Goal: Find specific page/section: Find specific page/section

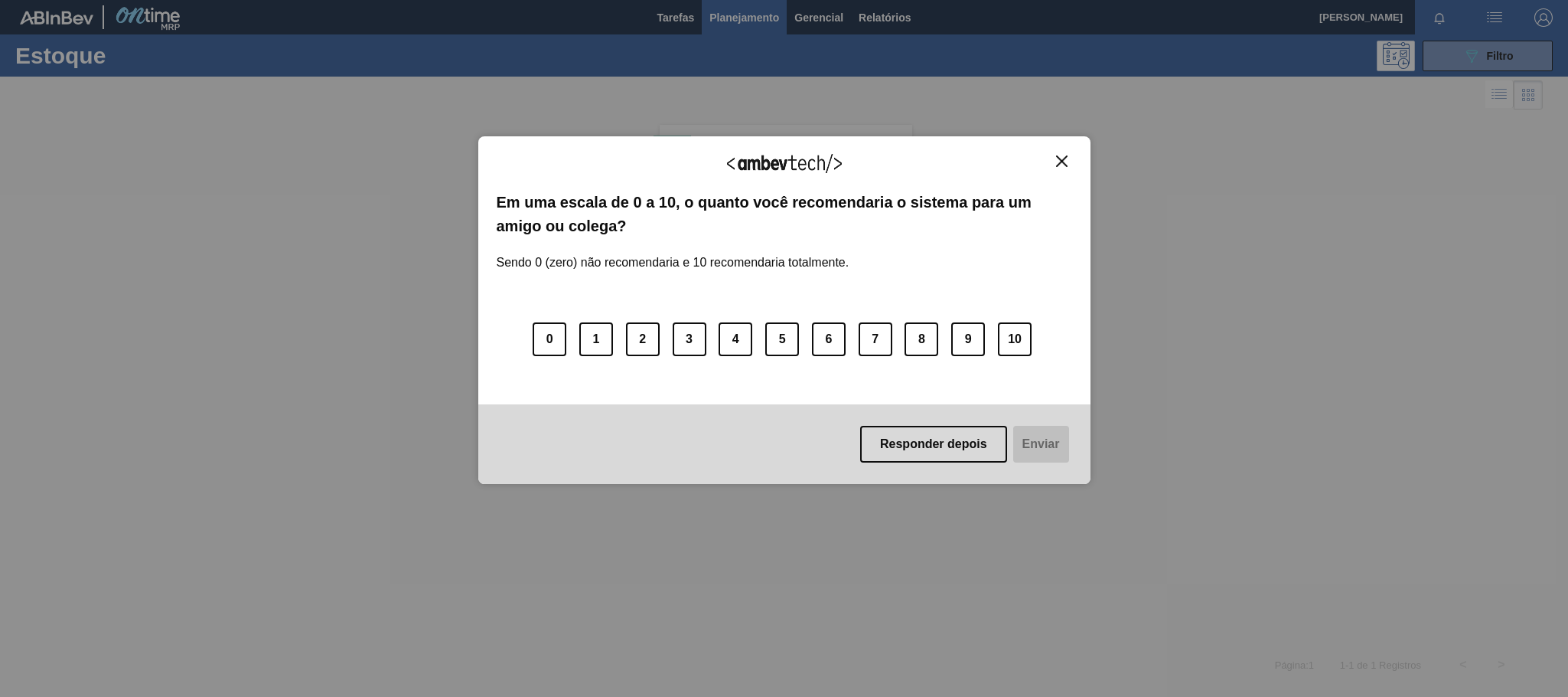
click at [1056, 165] on img "Close" at bounding box center [1062, 161] width 11 height 11
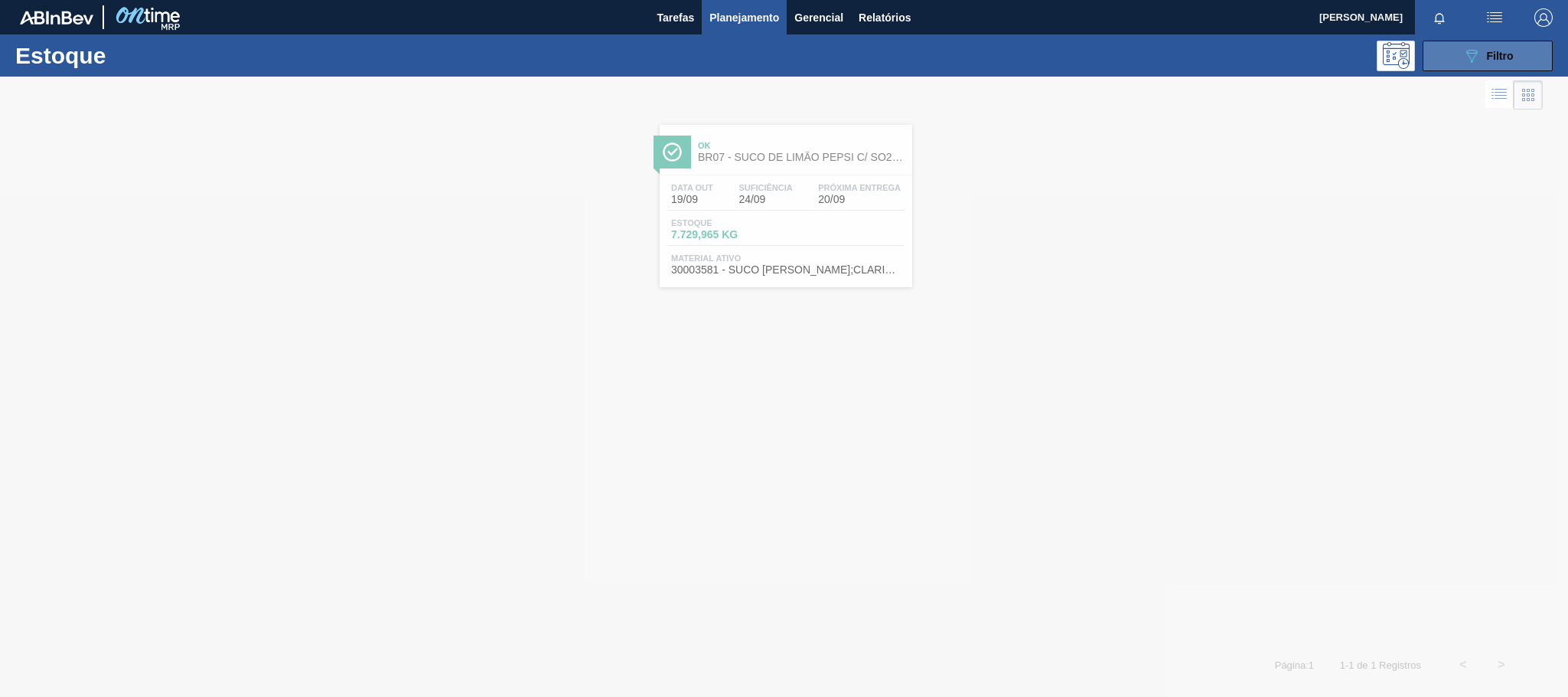
click at [1472, 58] on icon at bounding box center [1472, 56] width 11 height 13
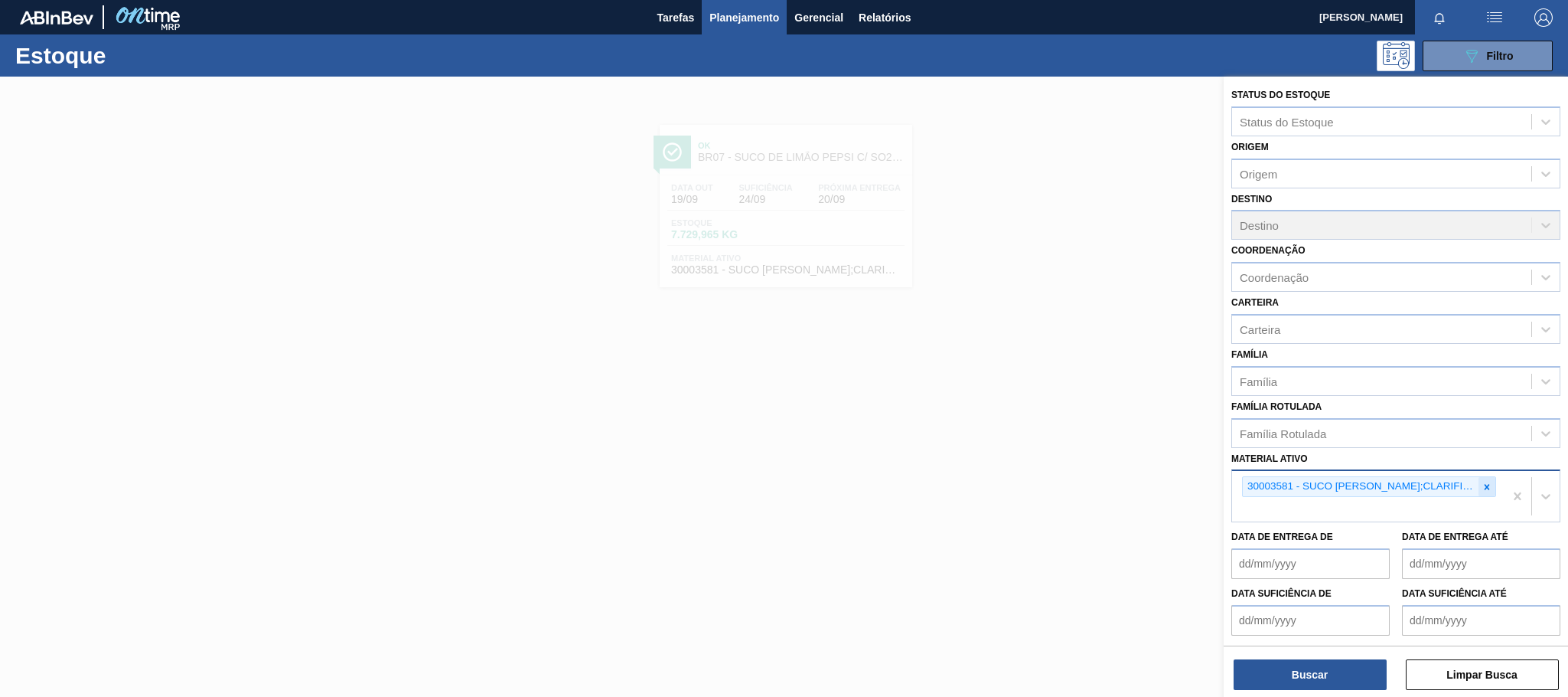
click at [1485, 490] on icon at bounding box center [1487, 487] width 6 height 6
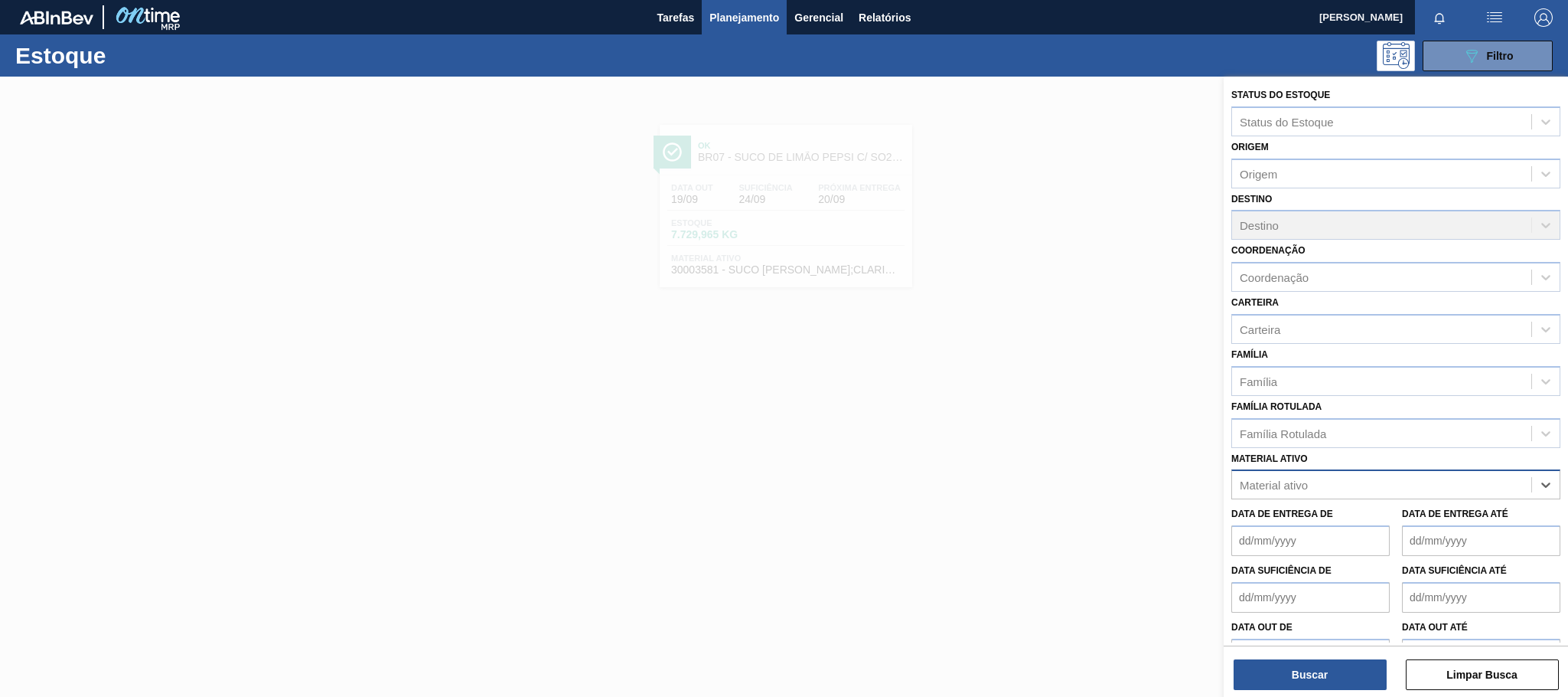
paste ativo "30003581"
type ativo "30003581"
drag, startPoint x: 1341, startPoint y: 522, endPoint x: 1326, endPoint y: 611, distance: 90.3
click at [1338, 523] on div "30003581 - SUCO [PERSON_NAME];CLARIFIC.C/SO2;PEPSI;" at bounding box center [1395, 523] width 329 height 28
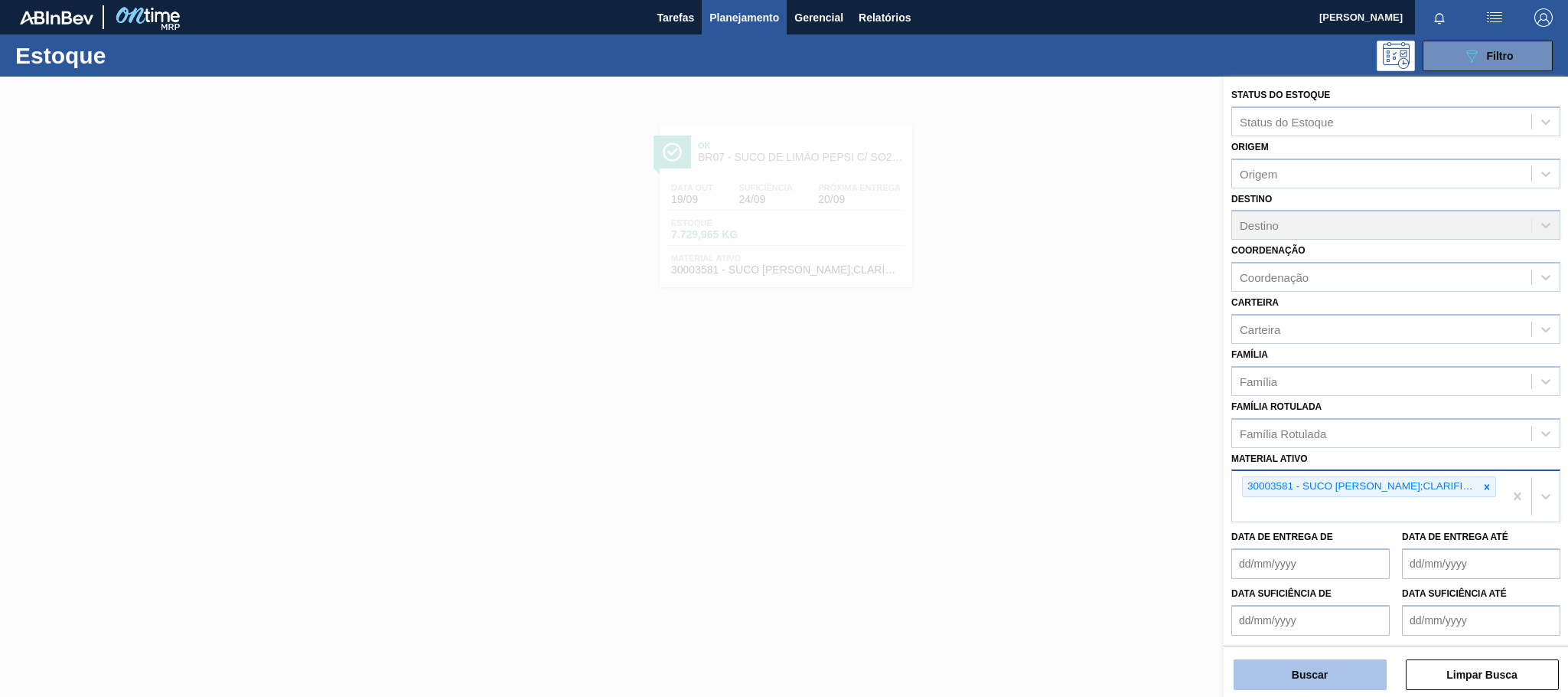
click at [1275, 674] on button "Buscar" at bounding box center [1310, 674] width 153 height 31
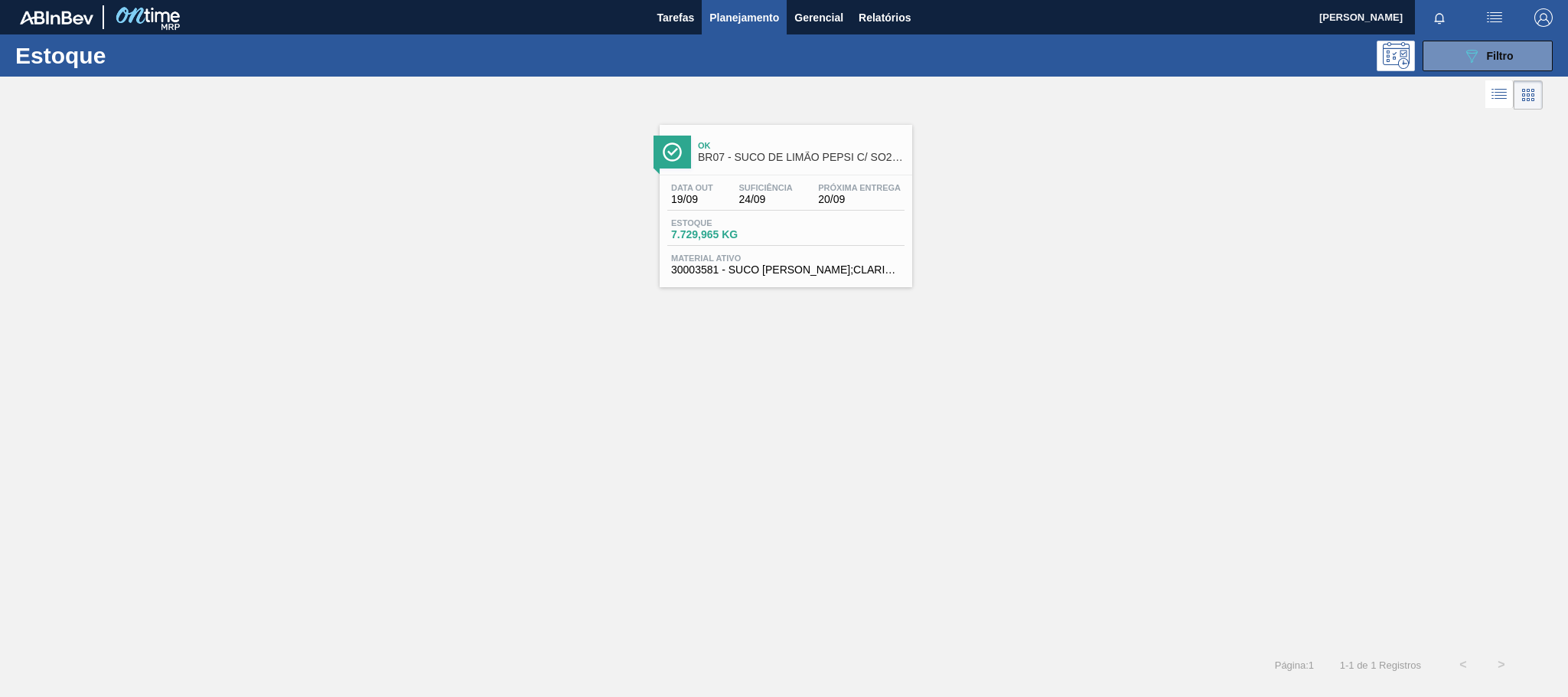
click at [785, 163] on span "BR07 - SUCO DE LIMÃO PEPSI C/ SO2 46KG" at bounding box center [801, 158] width 206 height 11
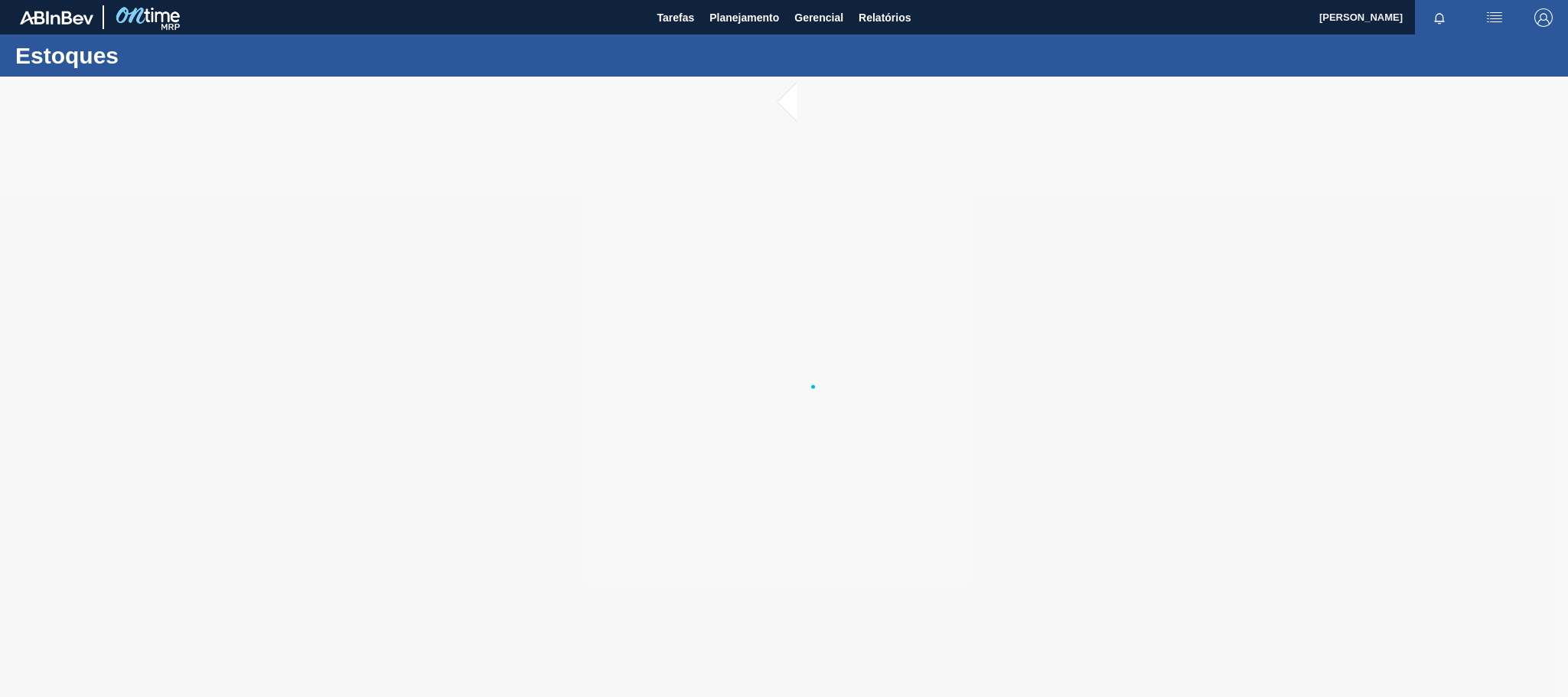
click at [531, 434] on div at bounding box center [784, 386] width 1568 height 620
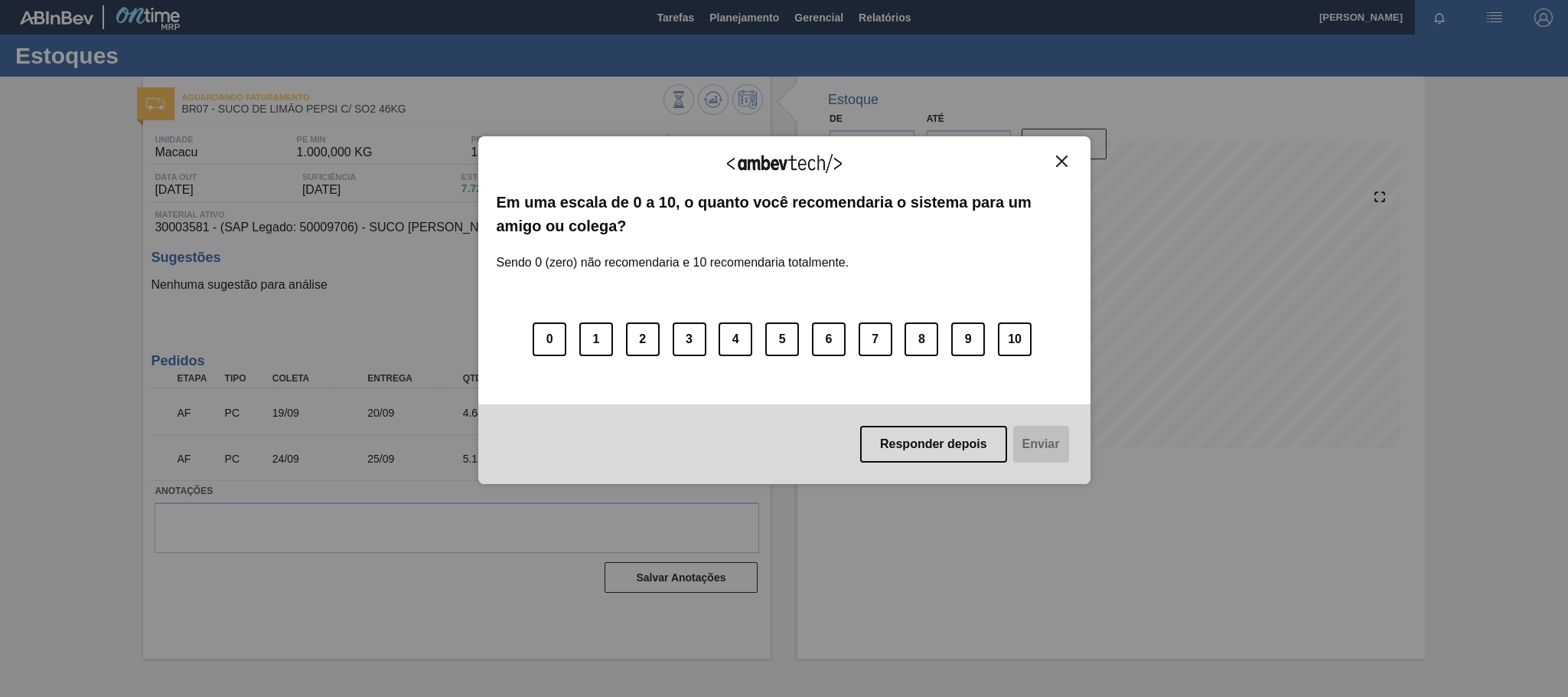
click at [1059, 159] on img "Close" at bounding box center [1062, 161] width 11 height 11
